Goal: Task Accomplishment & Management: Use online tool/utility

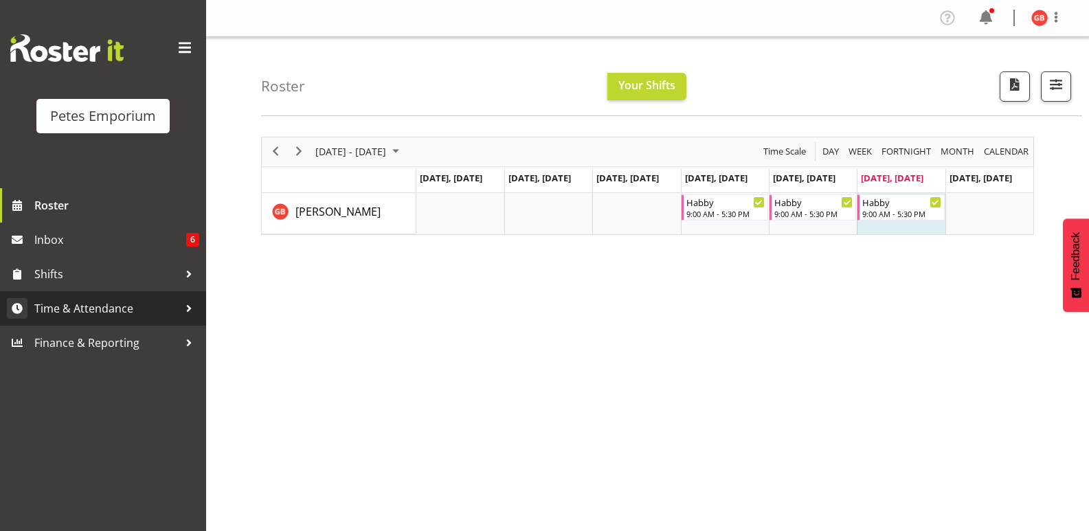
click at [109, 308] on span "Time & Attendance" at bounding box center [106, 308] width 144 height 21
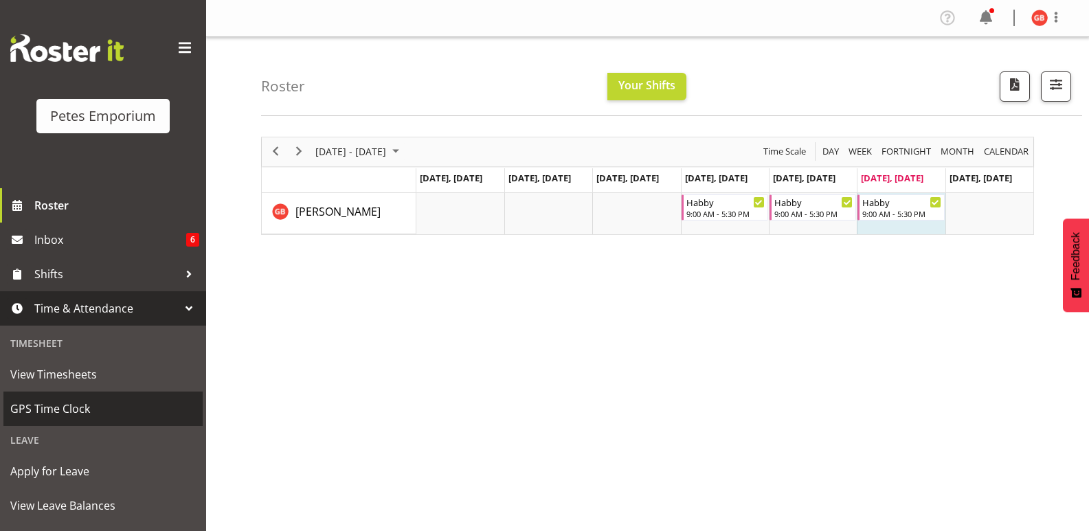
click at [63, 407] on span "GPS Time Clock" at bounding box center [102, 408] width 185 height 21
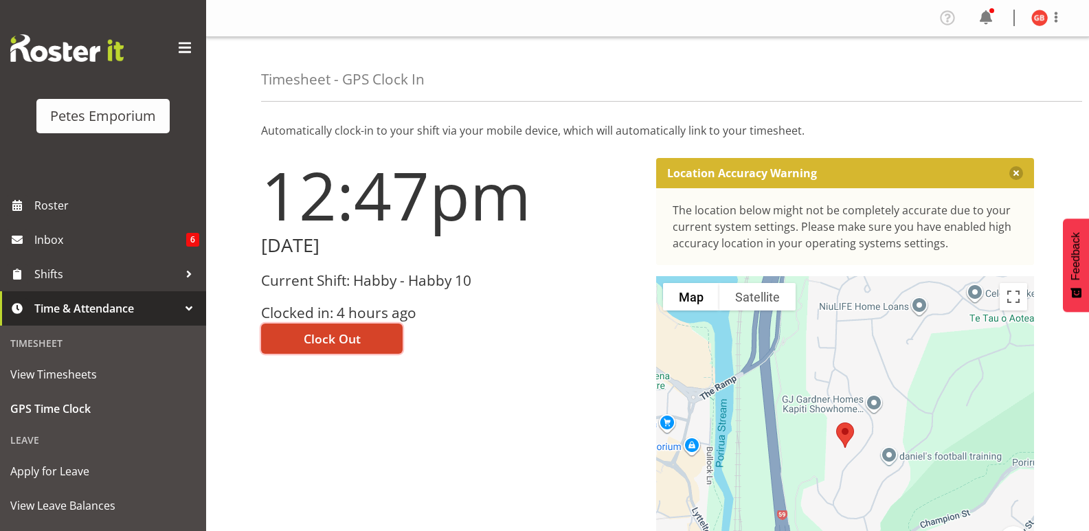
click at [366, 334] on button "Clock Out" at bounding box center [332, 339] width 142 height 30
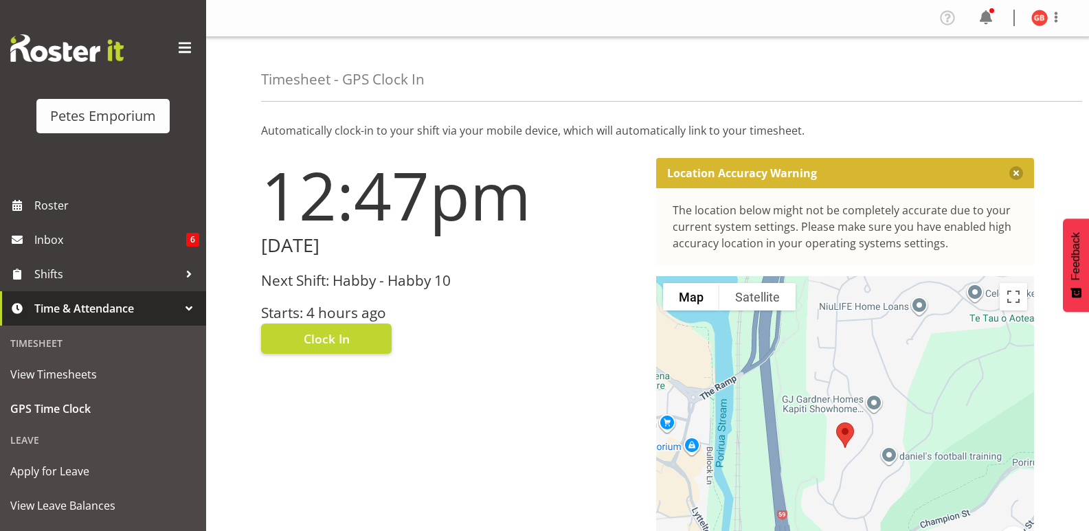
click at [1036, 12] on img at bounding box center [1039, 18] width 16 height 16
click at [969, 73] on link "Log Out" at bounding box center [998, 72] width 132 height 25
